Goal: Task Accomplishment & Management: Manage account settings

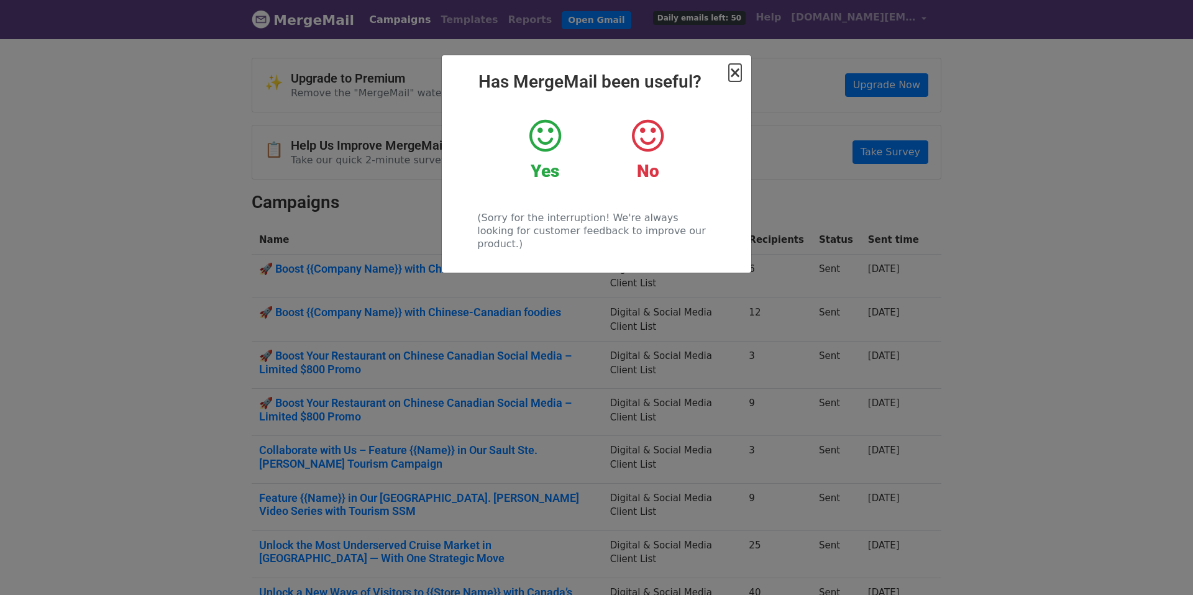
click at [734, 74] on span "×" at bounding box center [735, 72] width 12 height 17
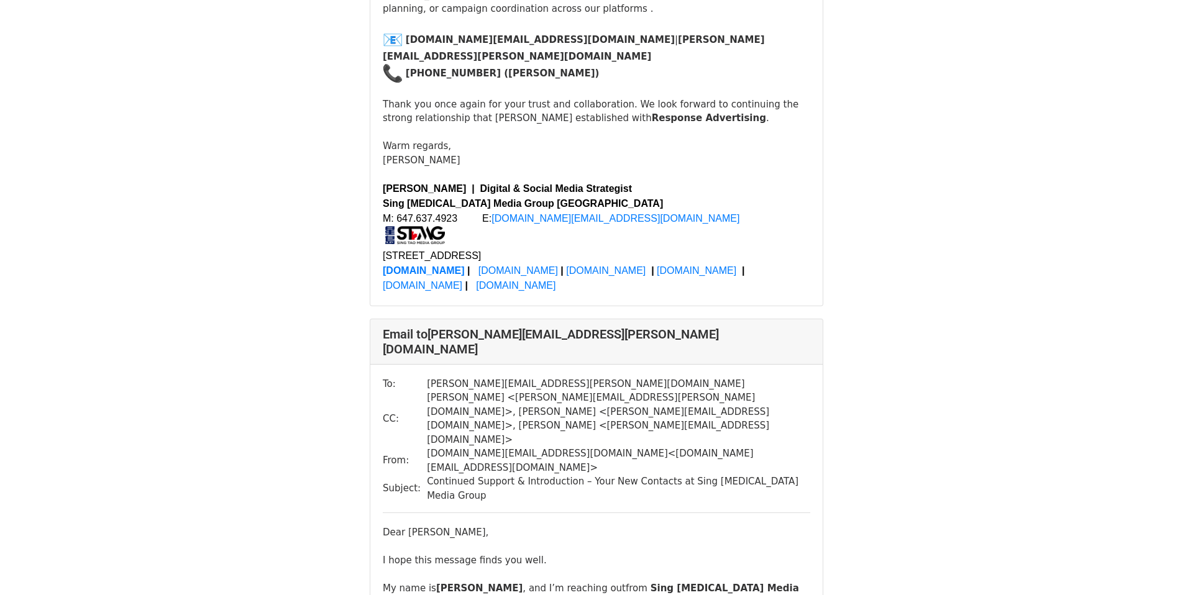
scroll to position [3761, 0]
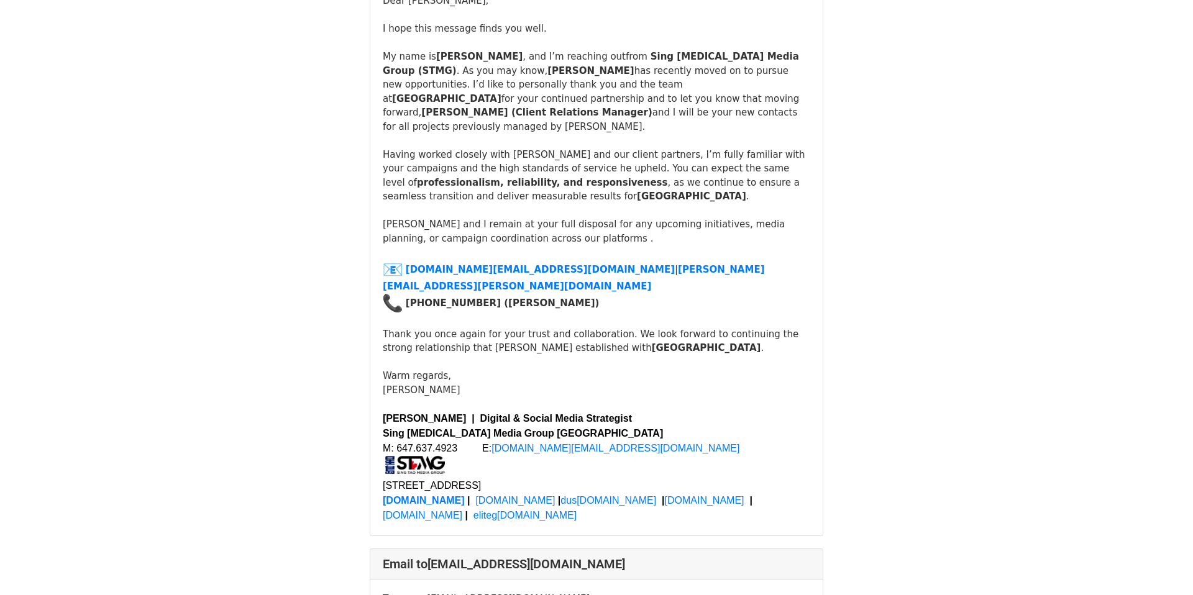
scroll to position [4919, 0]
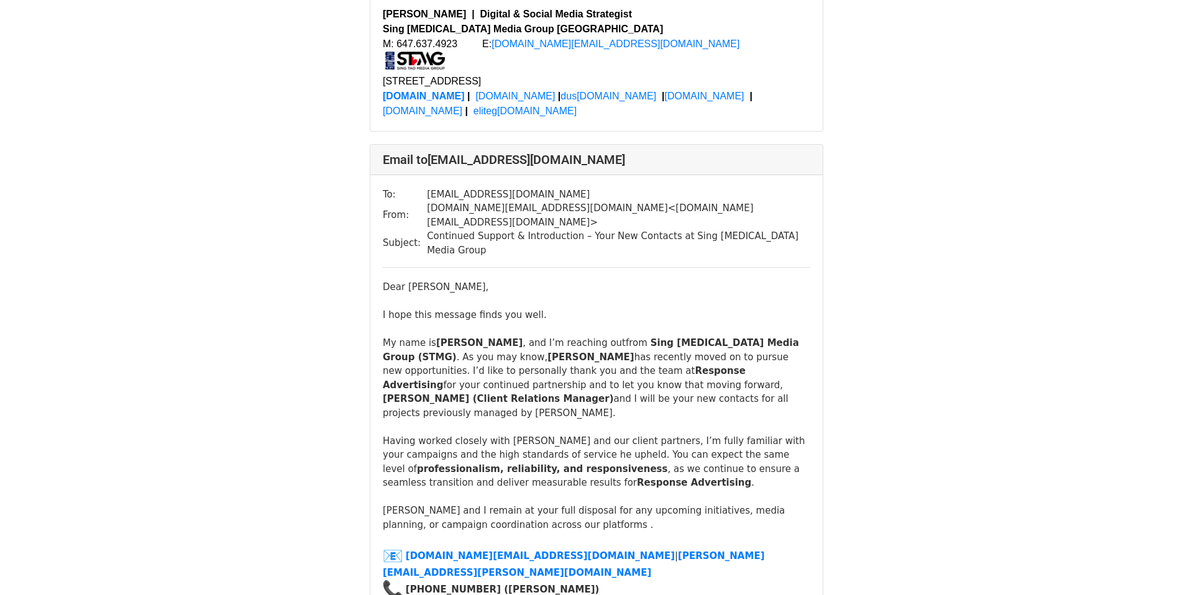
scroll to position [728, 0]
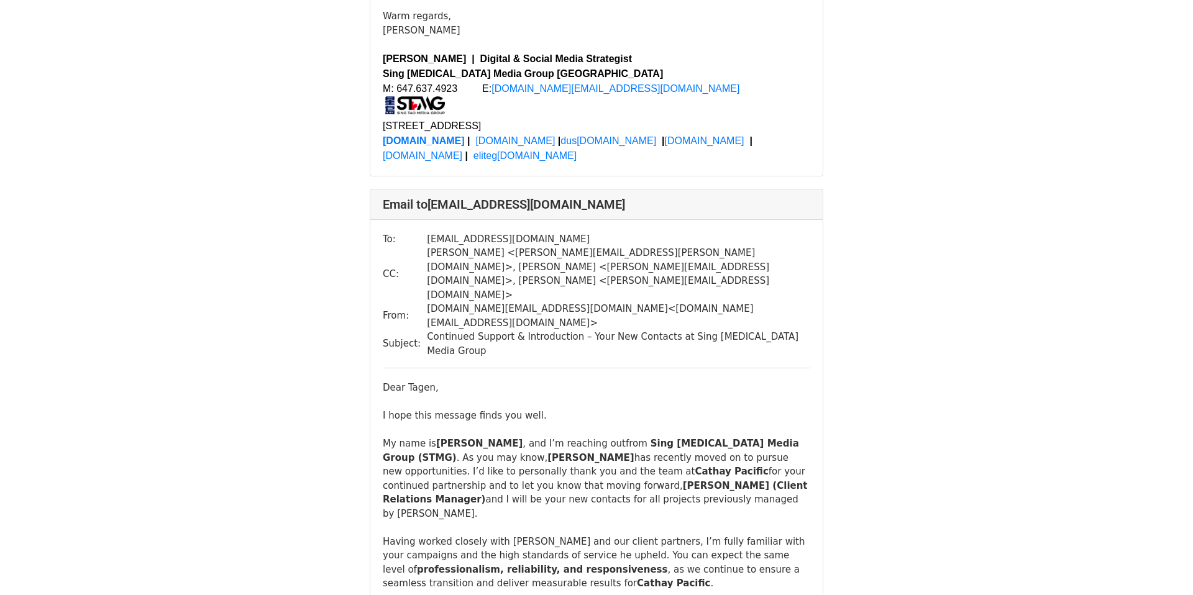
scroll to position [10650, 0]
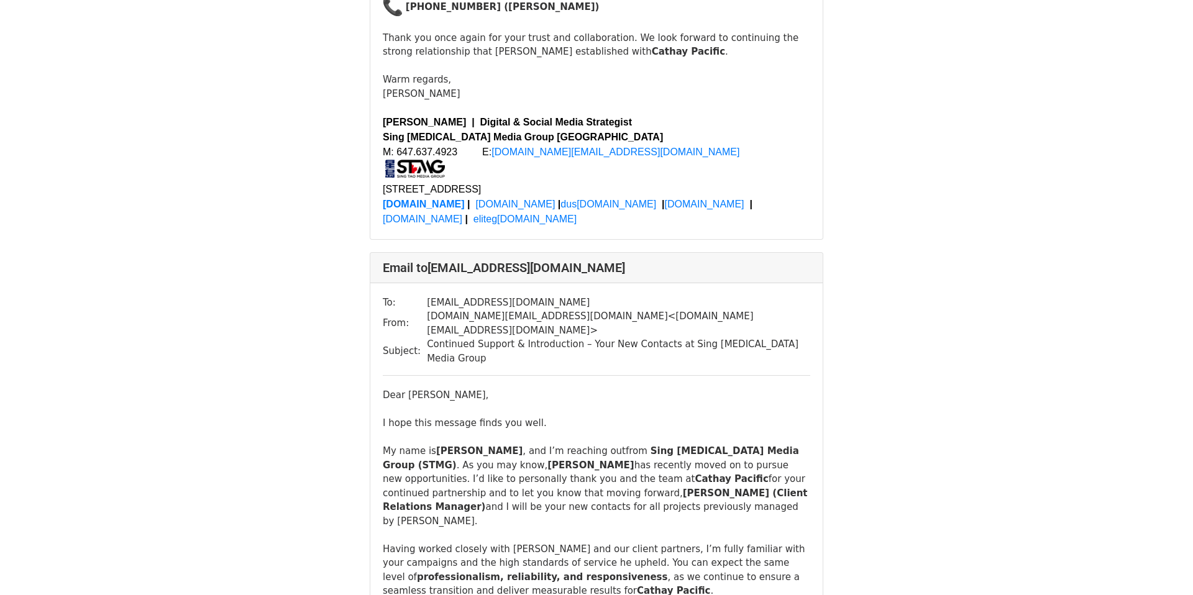
scroll to position [5635, 0]
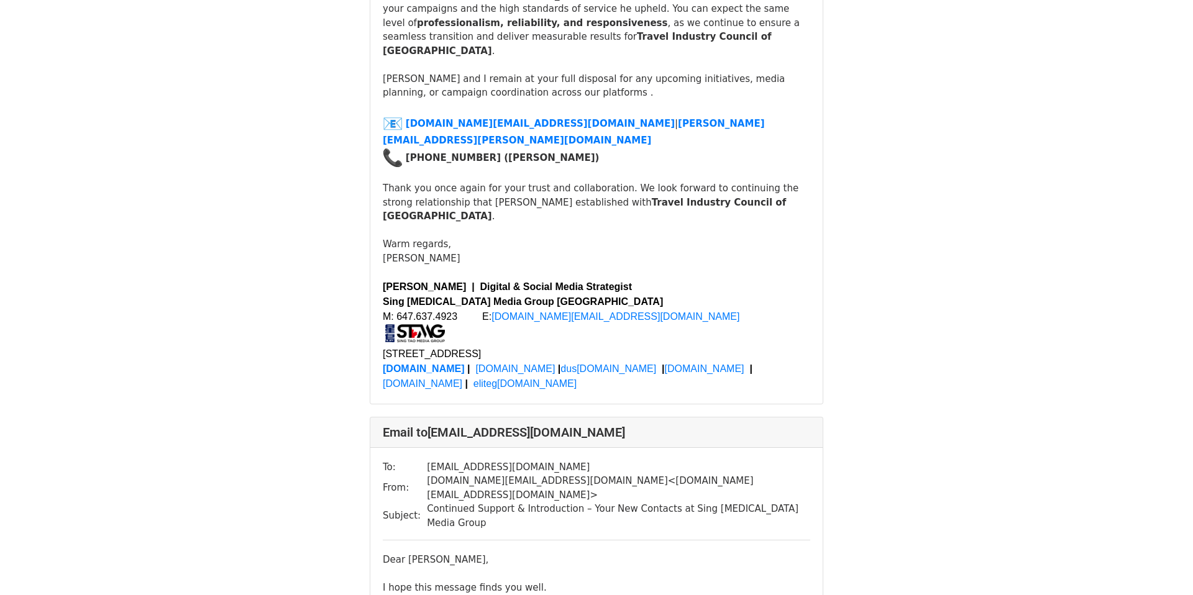
scroll to position [2495, 0]
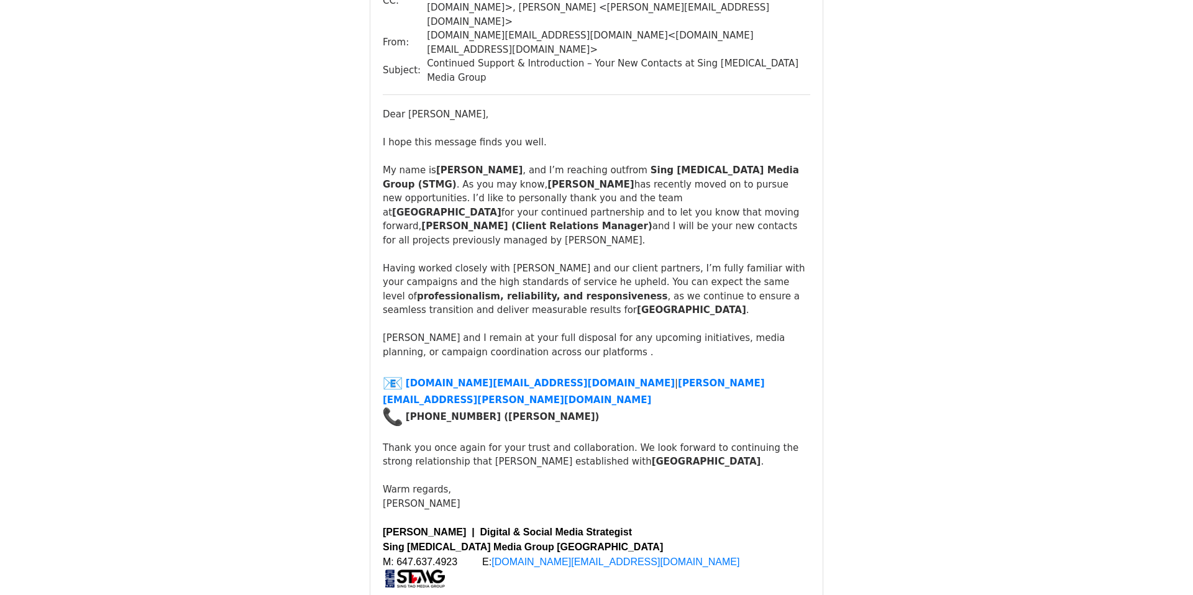
scroll to position [5360, 0]
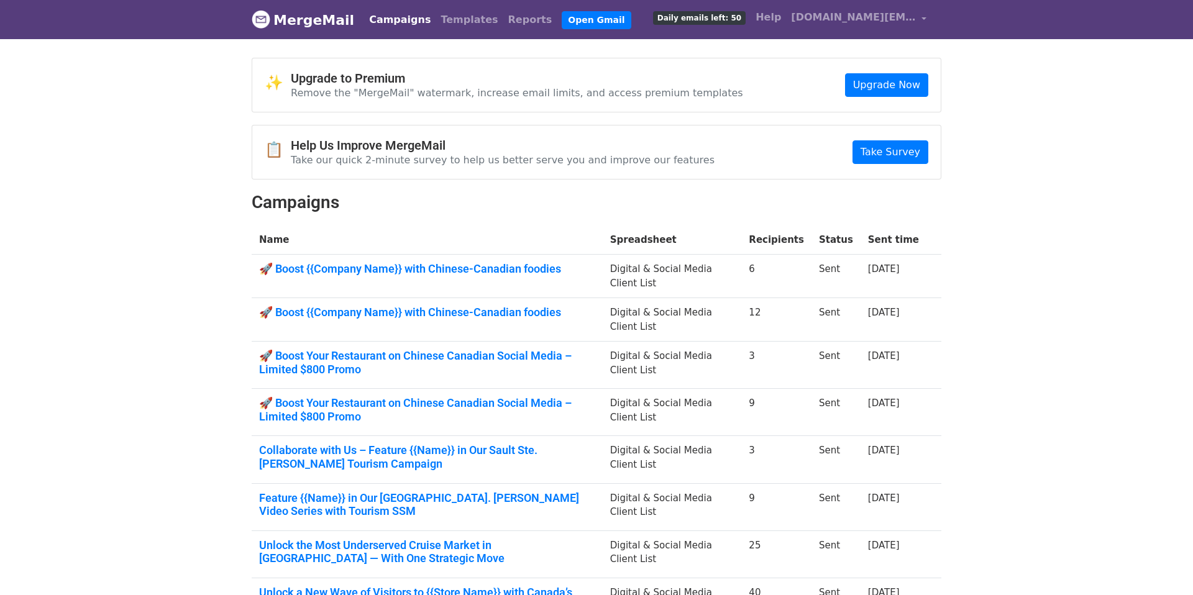
drag, startPoint x: 461, startPoint y: 203, endPoint x: 407, endPoint y: 72, distance: 141.3
click at [461, 202] on h2 "Campaigns" at bounding box center [597, 202] width 690 height 21
click at [448, 16] on link "Templates" at bounding box center [469, 19] width 67 height 25
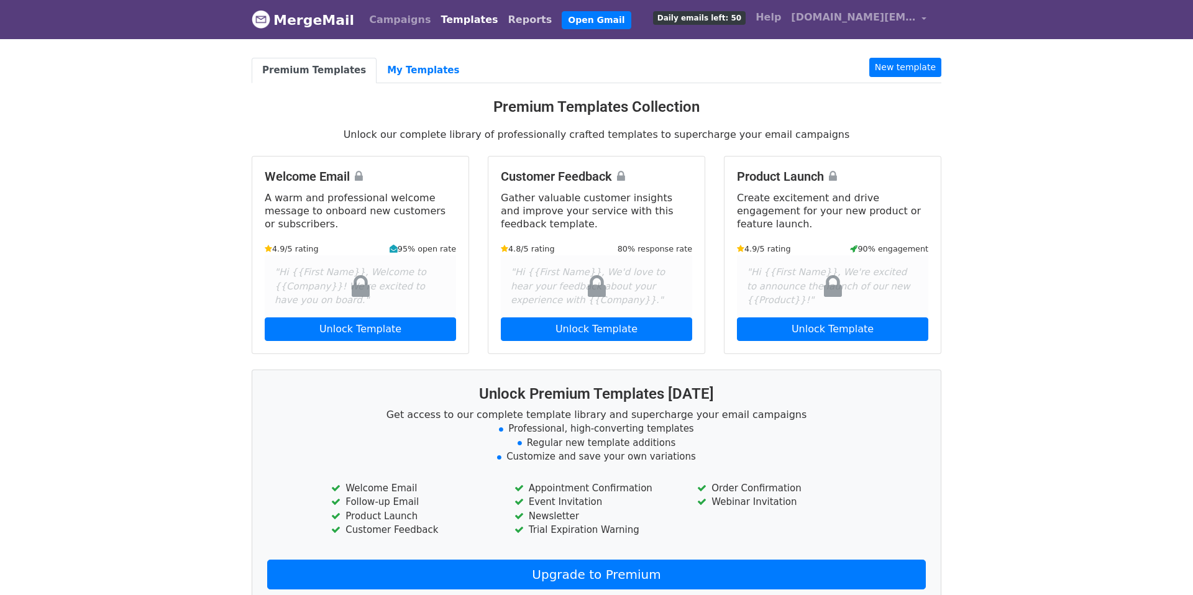
click at [503, 22] on link "Reports" at bounding box center [530, 19] width 54 height 25
click at [399, 71] on link "My Templates" at bounding box center [423, 70] width 93 height 25
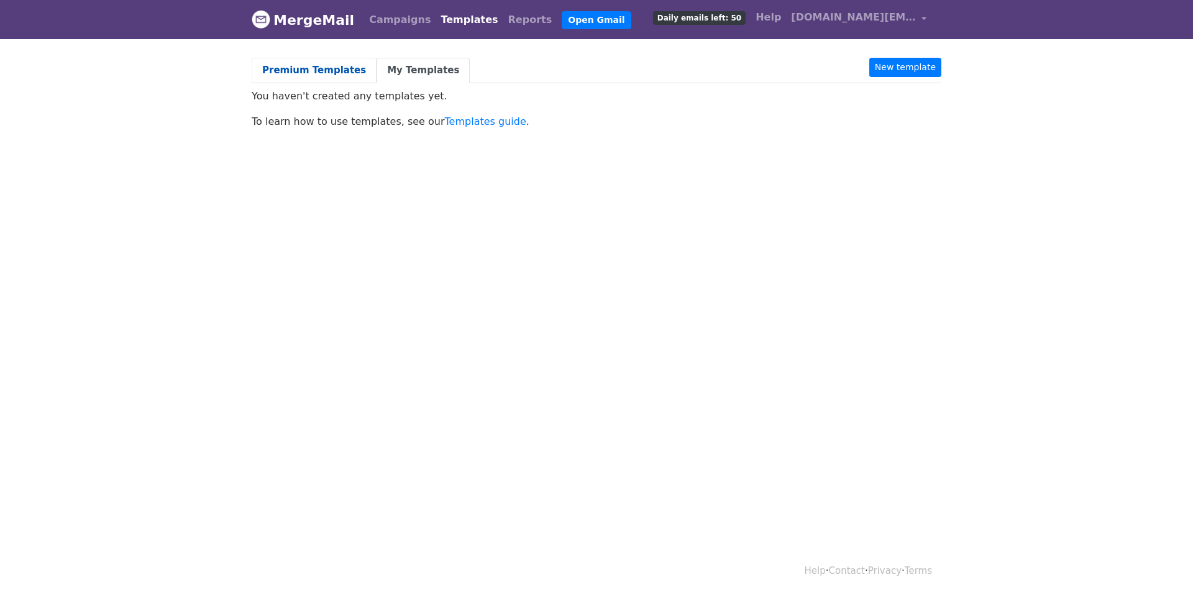
click at [309, 62] on link "Premium Templates" at bounding box center [314, 70] width 125 height 25
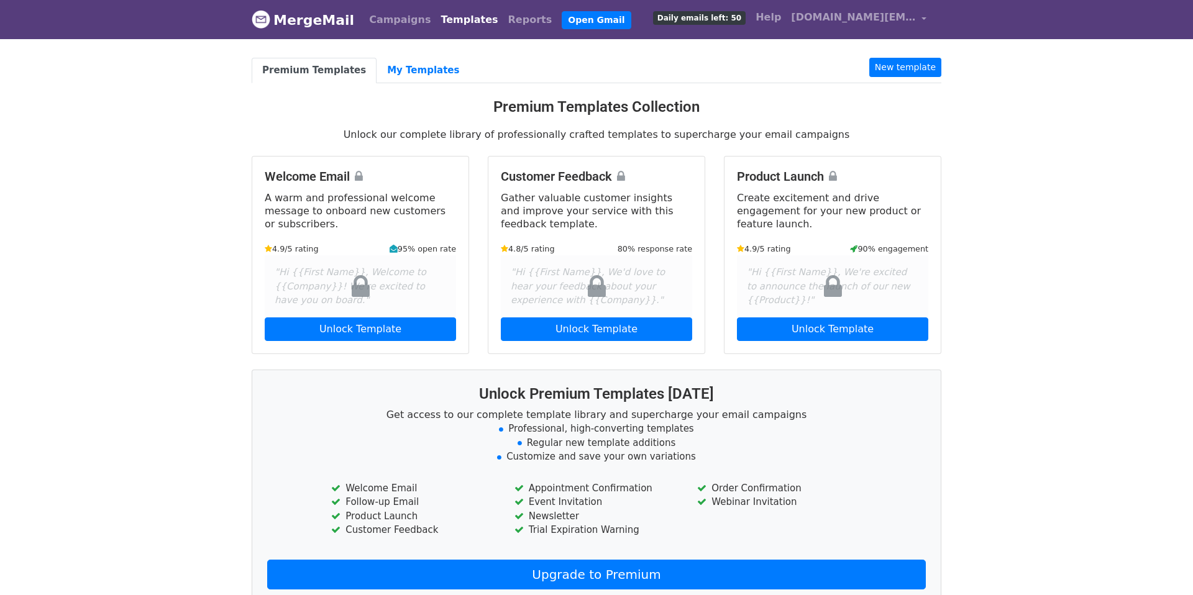
click at [510, 15] on link "Reports" at bounding box center [530, 19] width 54 height 25
click at [384, 27] on link "Campaigns" at bounding box center [399, 19] width 71 height 25
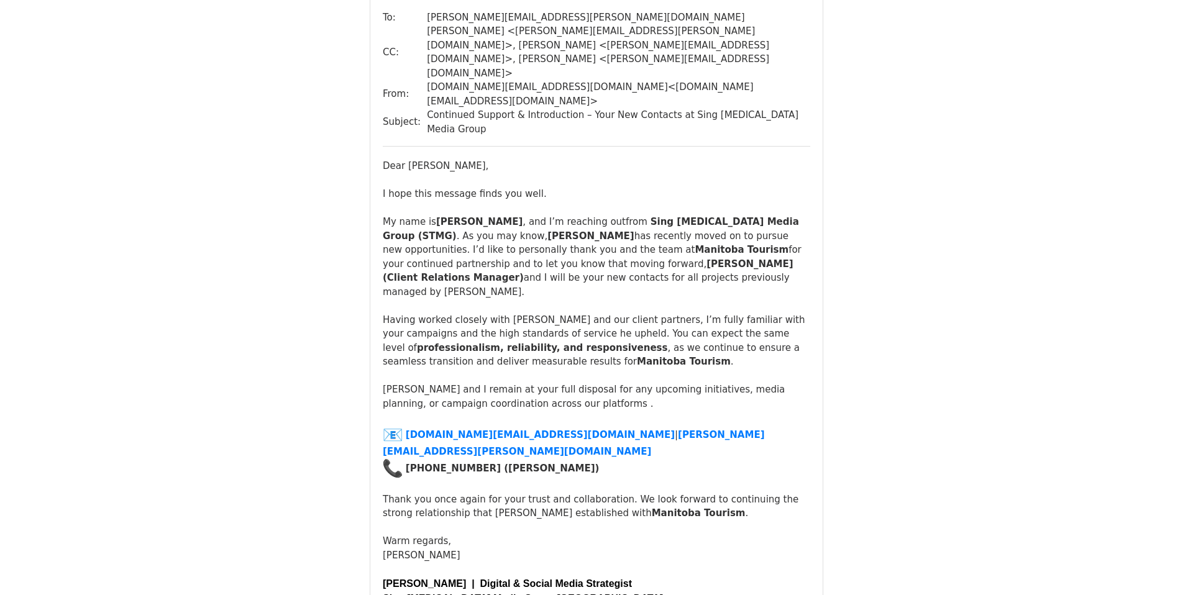
scroll to position [288, 0]
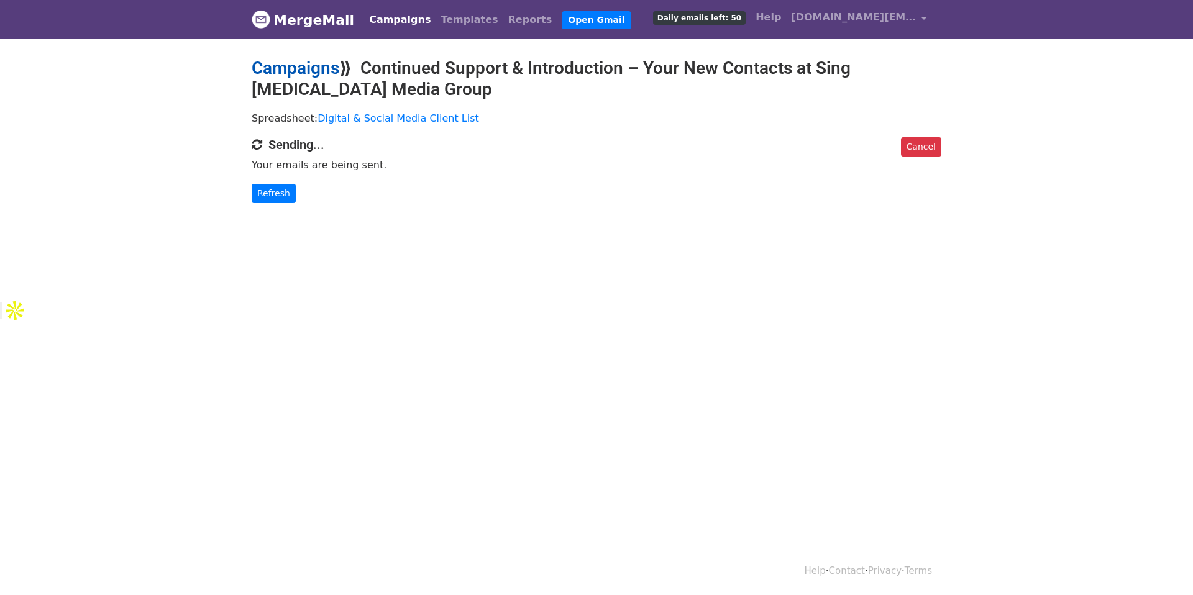
click at [316, 64] on link "Campaigns" at bounding box center [296, 68] width 88 height 21
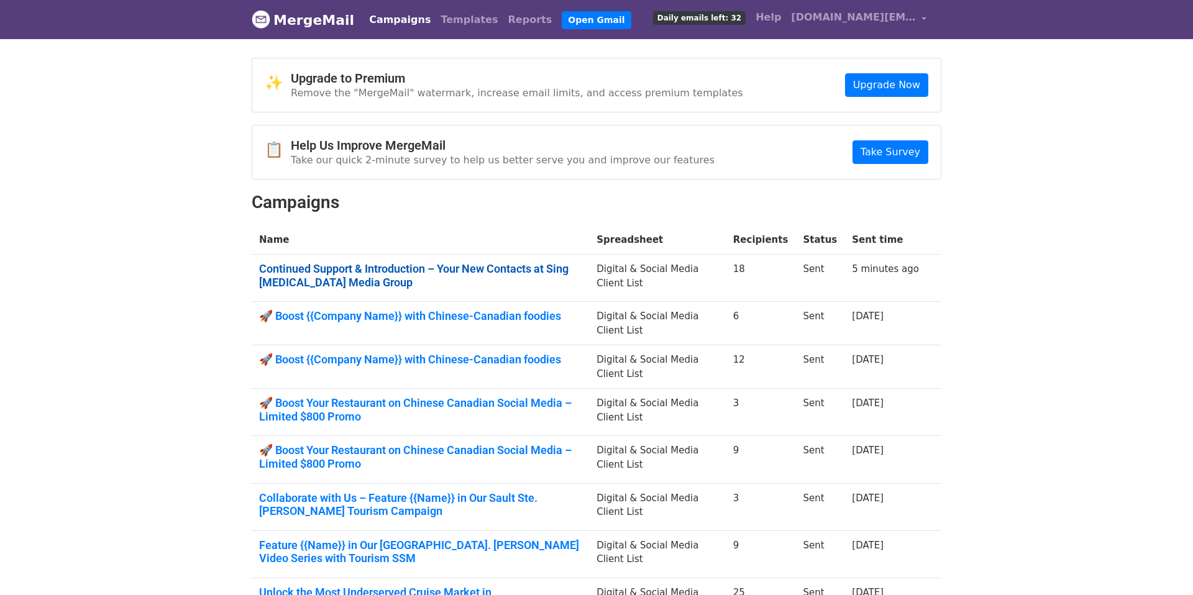
click at [444, 276] on link "Continued Support & Introduction – Your New Contacts at Sing Tao Media Group" at bounding box center [420, 275] width 323 height 27
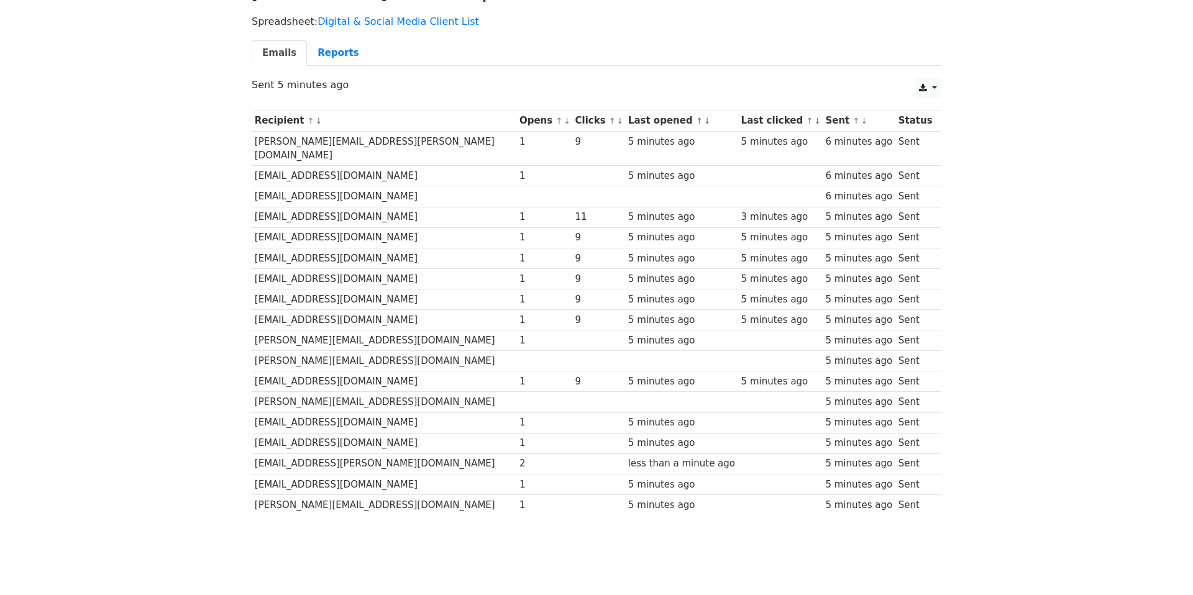
scroll to position [113, 0]
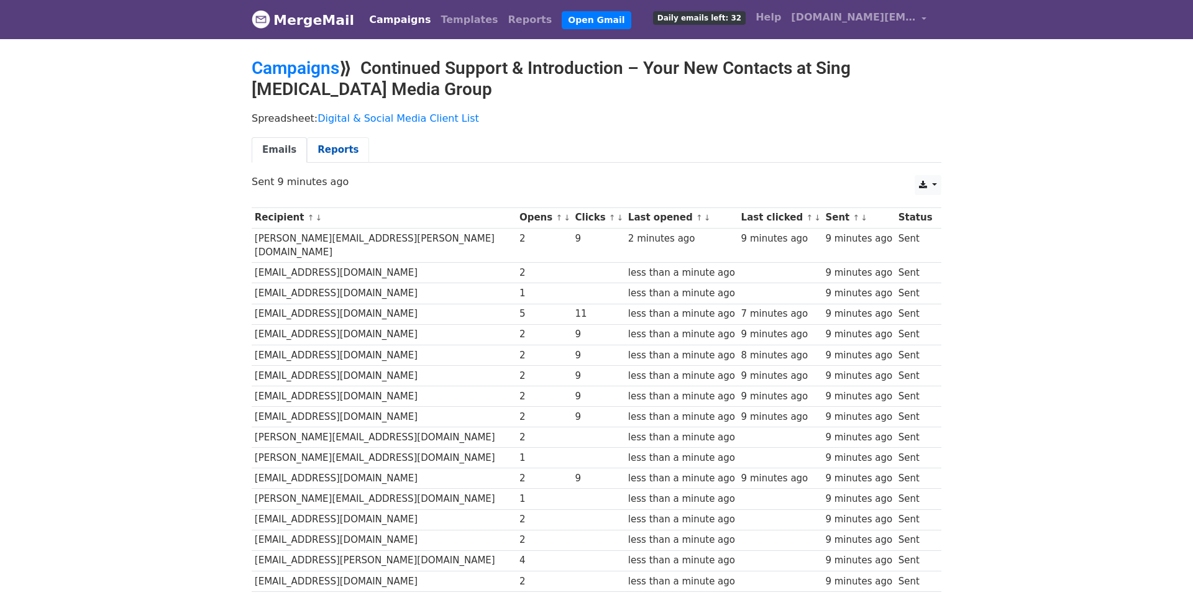
click at [330, 140] on link "Reports" at bounding box center [338, 149] width 62 height 25
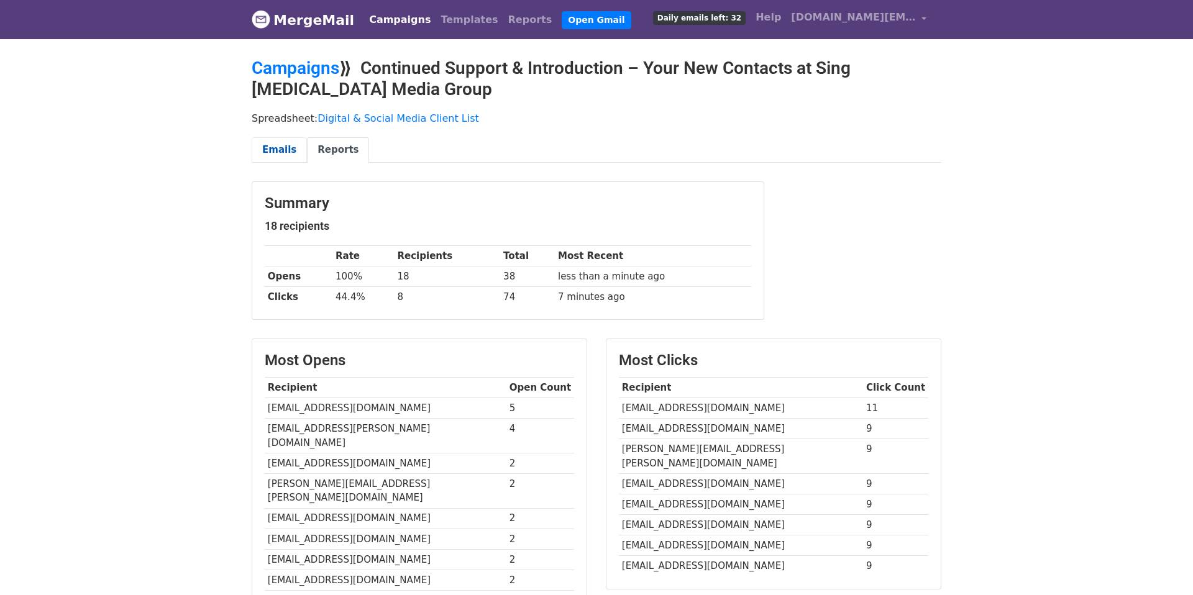
click at [290, 146] on link "Emails" at bounding box center [279, 149] width 55 height 25
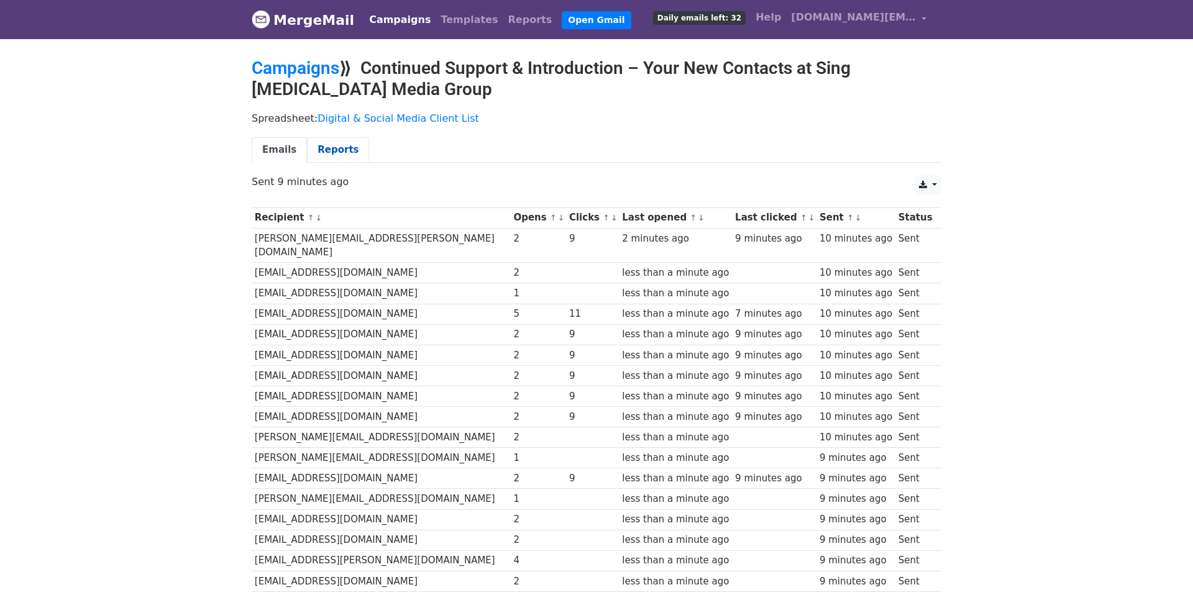
click at [321, 140] on link "Reports" at bounding box center [338, 149] width 62 height 25
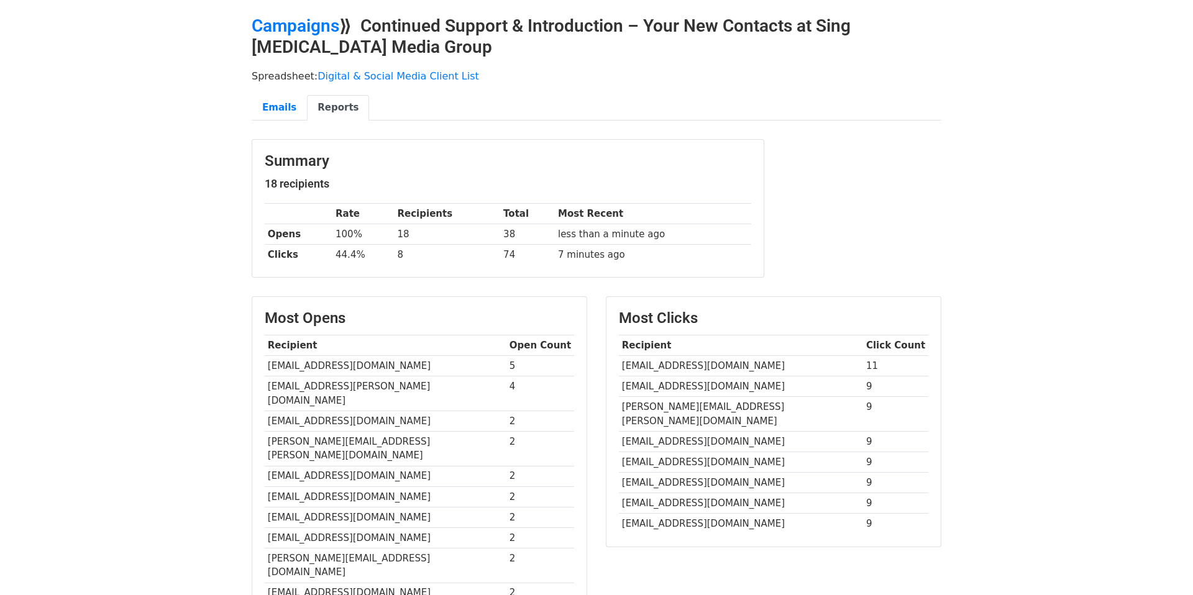
scroll to position [34, 0]
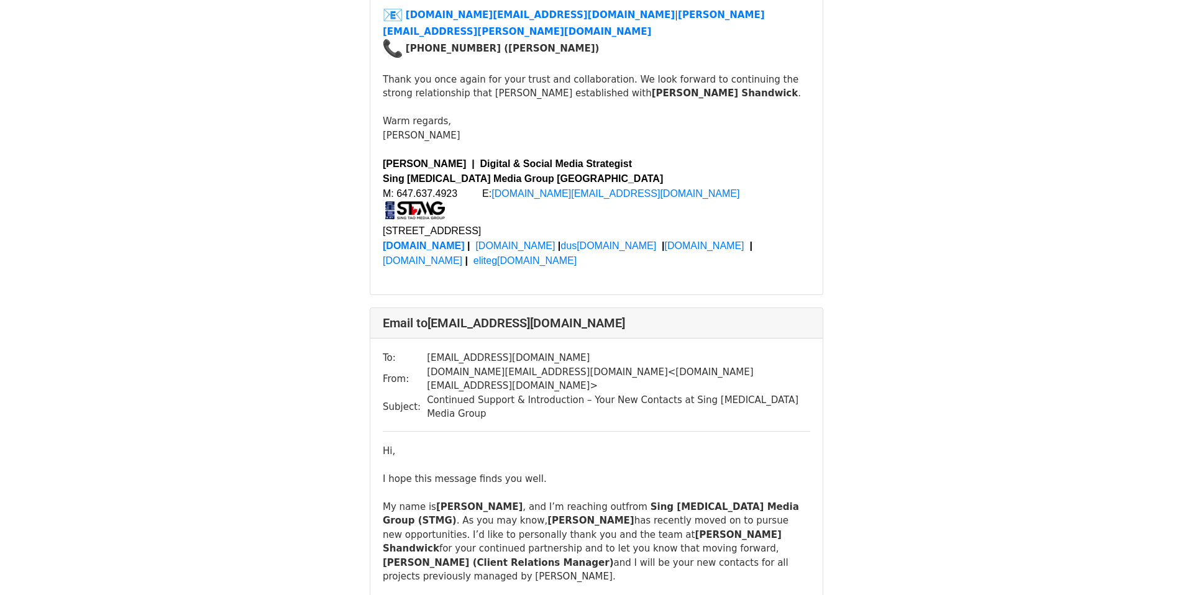
scroll to position [3167, 0]
